Goal: Task Accomplishment & Management: Use online tool/utility

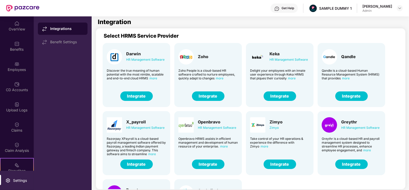
scroll to position [54, 0]
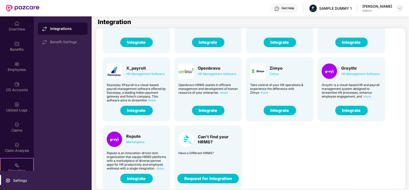
click at [398, 9] on img at bounding box center [400, 8] width 4 height 4
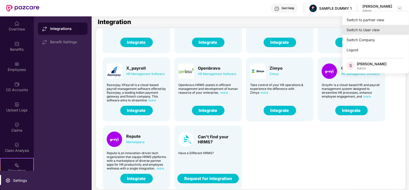
click at [371, 32] on div "Switch to User view" at bounding box center [376, 30] width 67 height 10
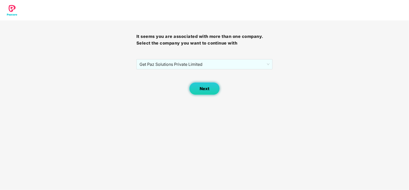
click at [204, 90] on span "Next" at bounding box center [205, 88] width 10 height 5
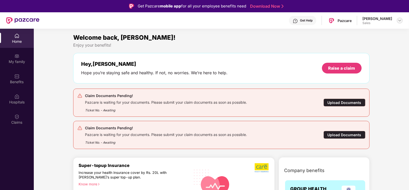
click at [400, 21] on img at bounding box center [400, 20] width 4 height 4
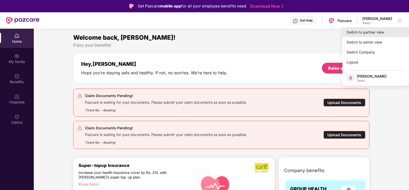
click at [373, 36] on div "Switch to partner view" at bounding box center [376, 32] width 67 height 10
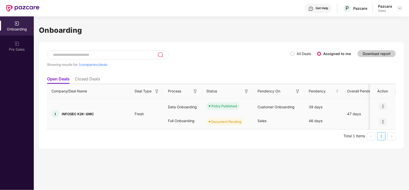
click at [382, 122] on img at bounding box center [382, 121] width 7 height 7
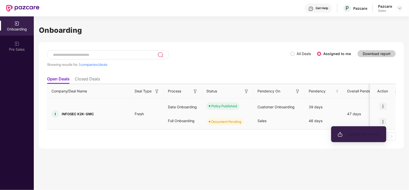
click at [364, 133] on span "Upload Documents" at bounding box center [359, 134] width 42 height 6
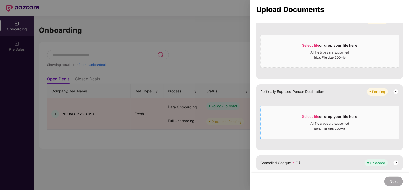
scroll to position [107, 0]
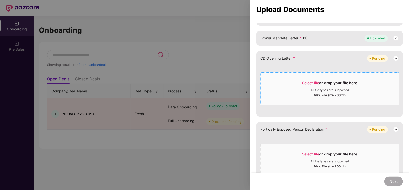
click at [312, 91] on div "All file types are supported" at bounding box center [330, 90] width 38 height 4
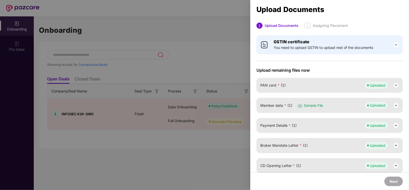
scroll to position [94, 0]
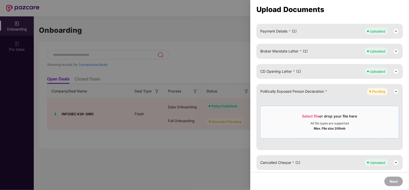
click at [298, 116] on div "Select file or drop your file here" at bounding box center [330, 118] width 138 height 8
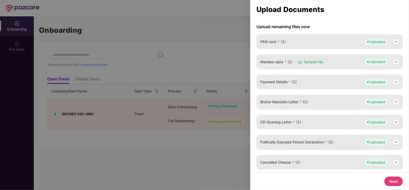
scroll to position [44, 0]
click at [389, 180] on button "Next" at bounding box center [394, 181] width 18 height 9
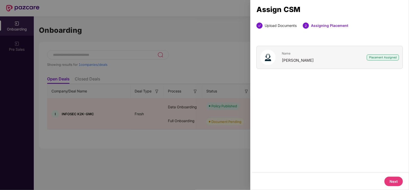
scroll to position [0, 0]
click at [389, 180] on button "Next" at bounding box center [394, 181] width 18 height 9
